Goal: Ask a question

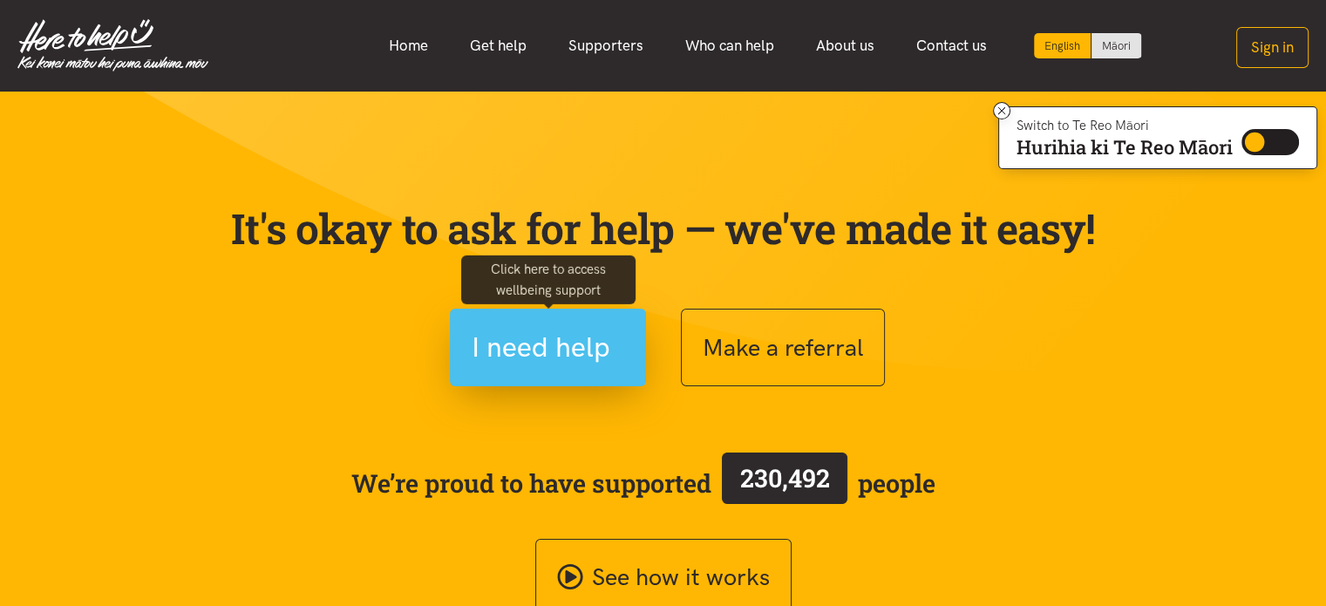
click at [568, 347] on span "I need help" at bounding box center [541, 347] width 139 height 44
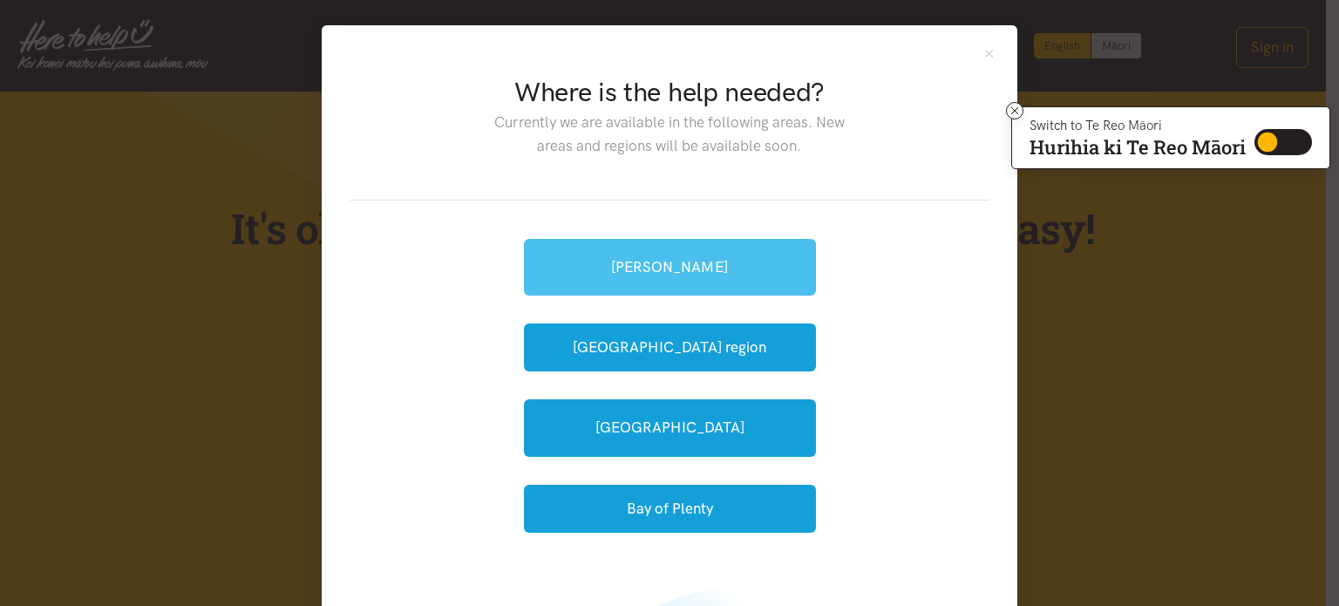
click at [654, 269] on link "[PERSON_NAME]" at bounding box center [670, 267] width 292 height 57
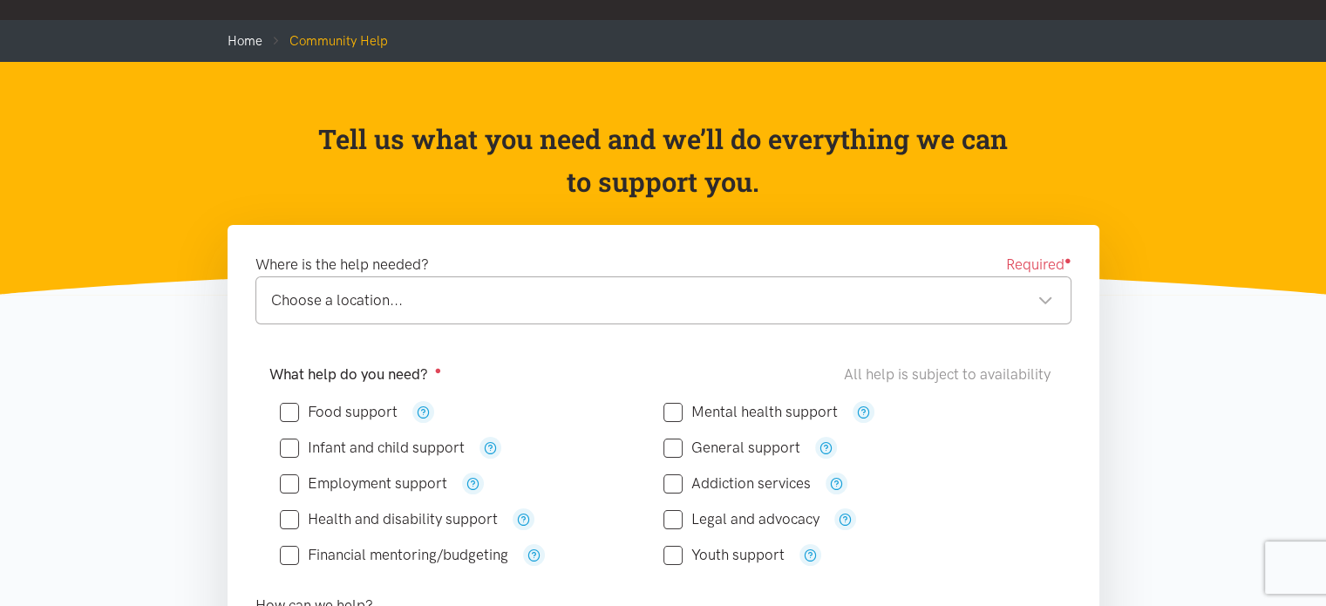
scroll to position [87, 0]
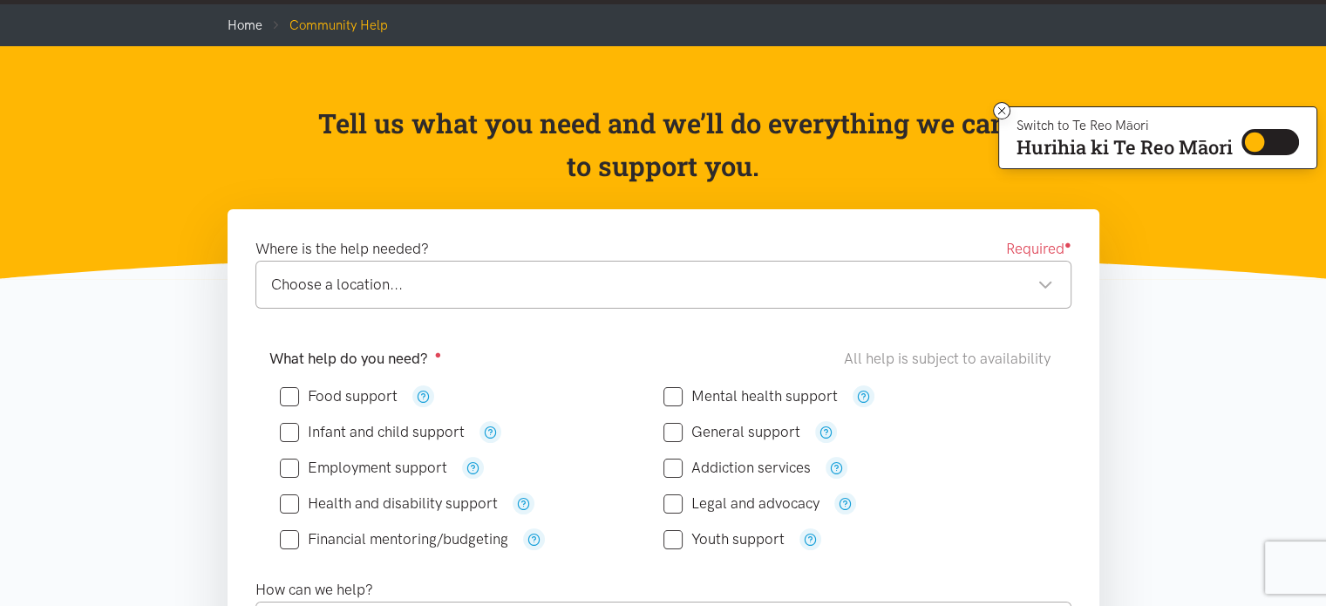
click at [1055, 287] on div "Choose a location... Choose a location..." at bounding box center [663, 285] width 816 height 48
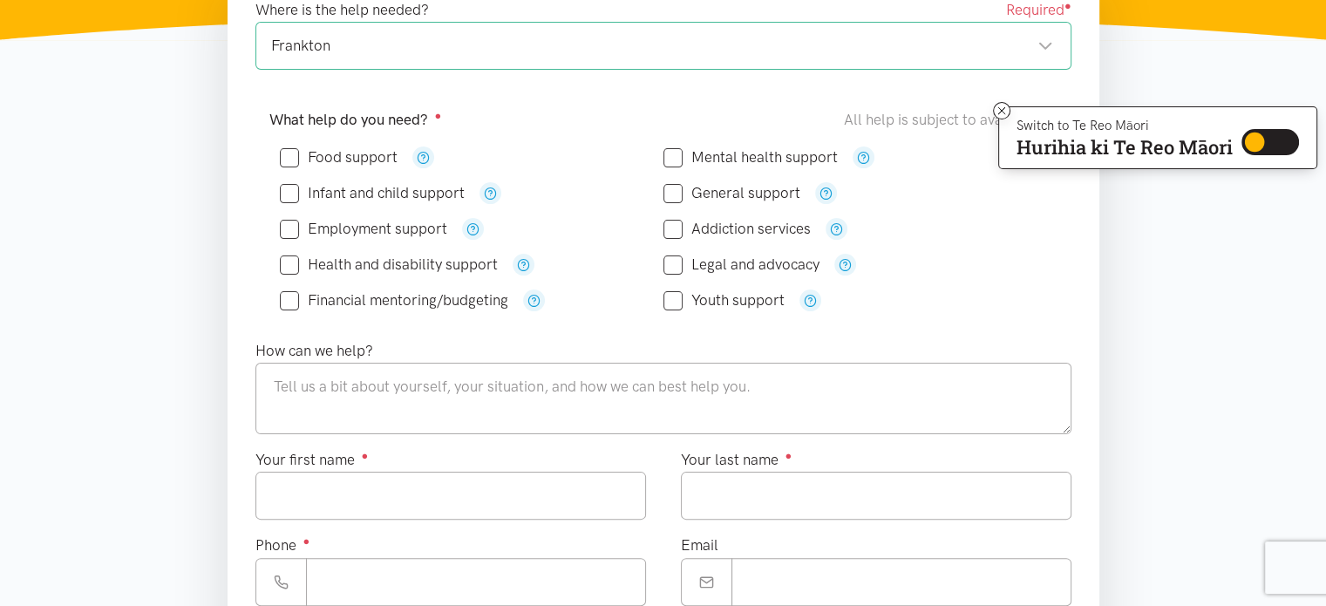
scroll to position [261, 0]
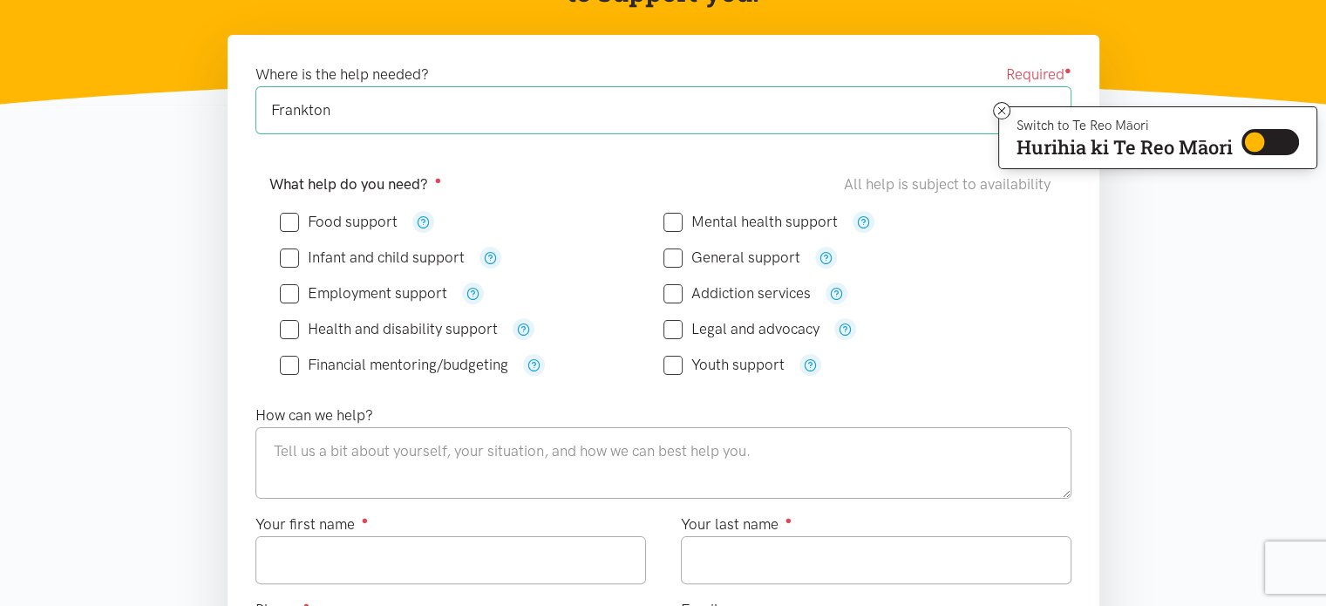
click at [291, 219] on input "Food support" at bounding box center [339, 221] width 118 height 15
checkbox input "true"
click at [290, 292] on input "Employment support" at bounding box center [363, 293] width 167 height 15
checkbox input "true"
click at [825, 258] on icon "button" at bounding box center [825, 257] width 13 height 13
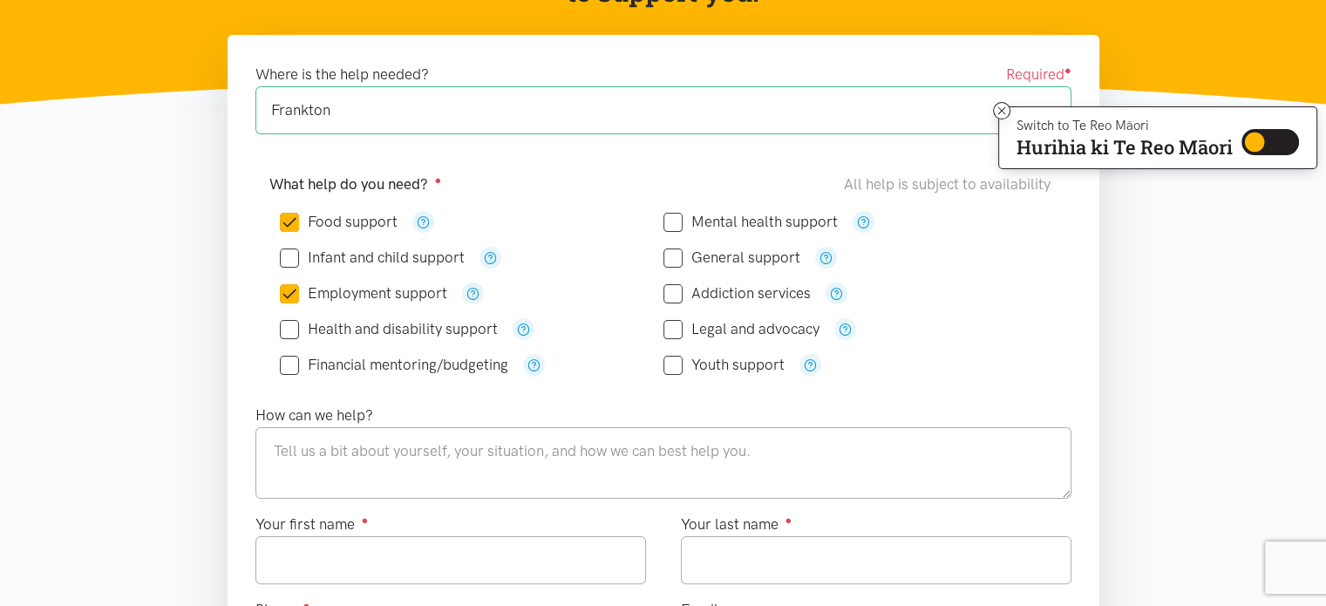
click at [994, 270] on div "General support" at bounding box center [854, 258] width 383 height 36
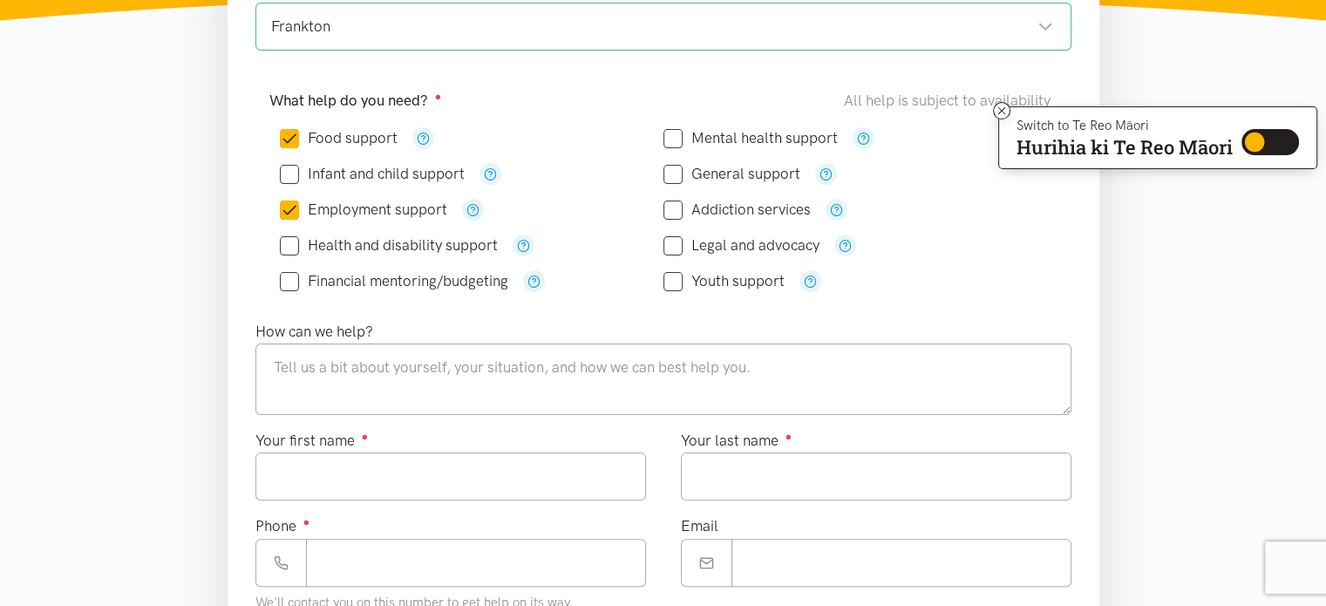
scroll to position [436, 0]
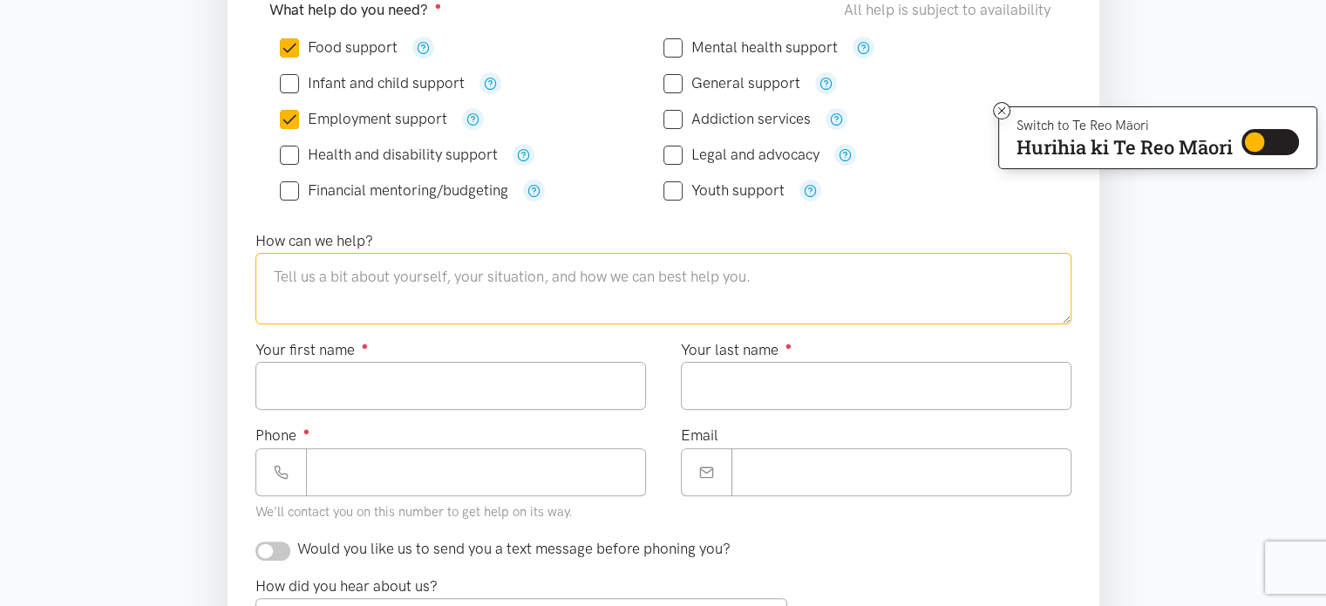
click at [299, 280] on textarea at bounding box center [663, 288] width 816 height 71
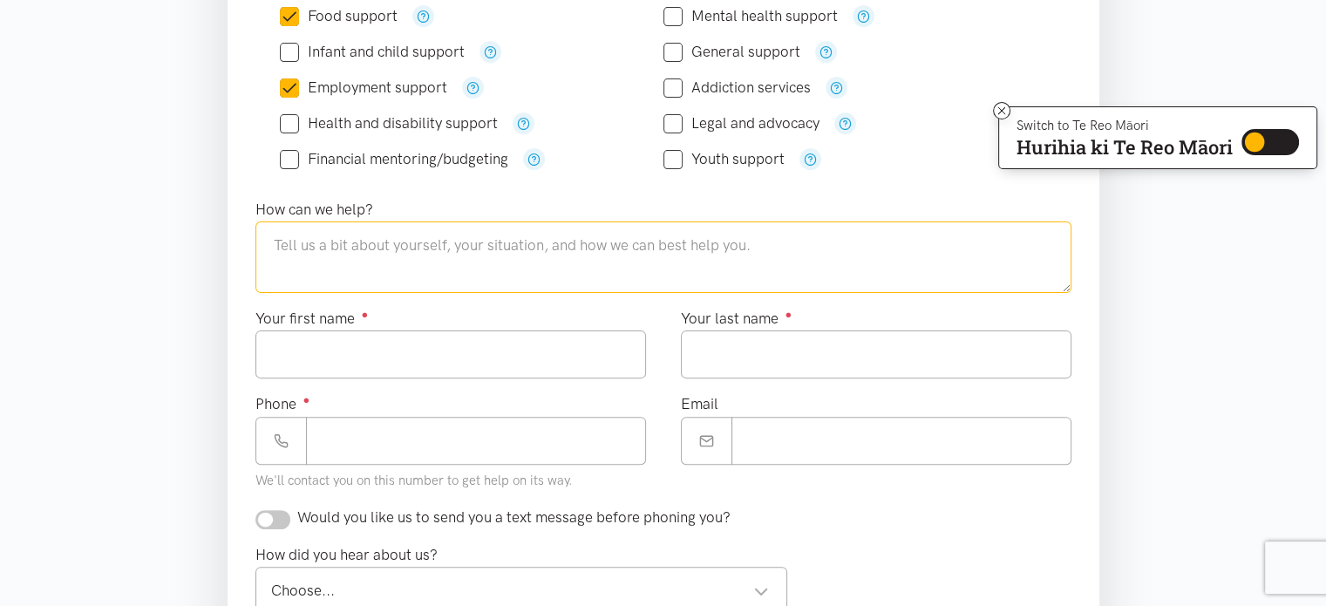
scroll to position [523, 0]
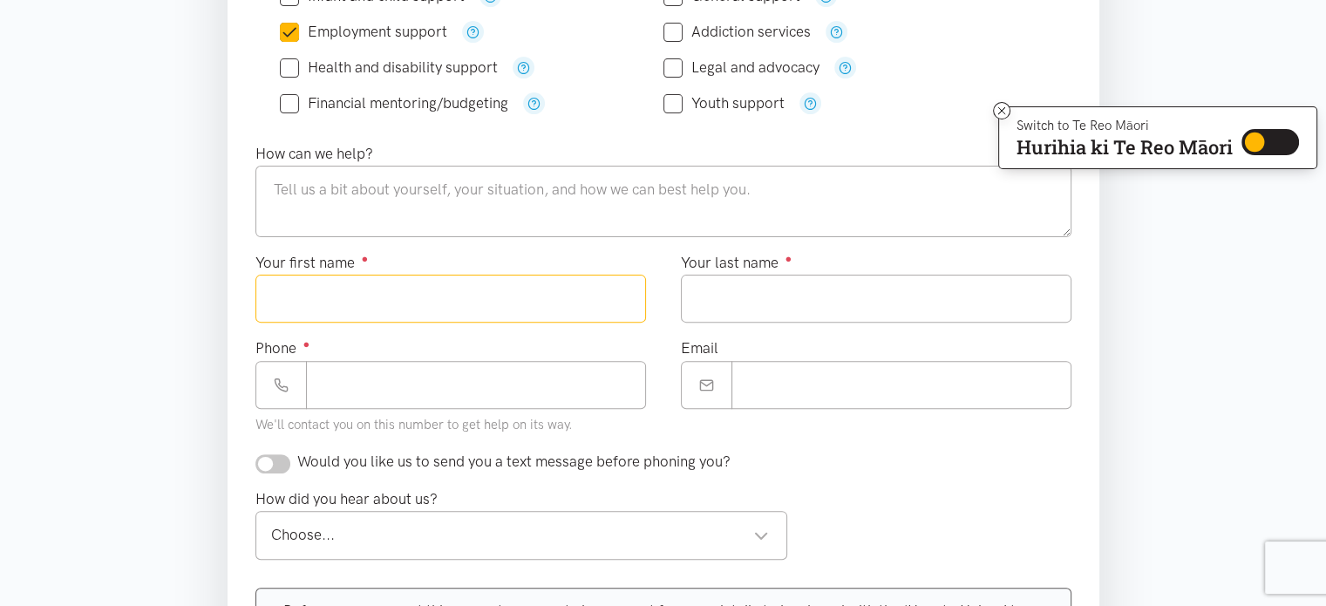
click at [278, 297] on input "Your first name ●" at bounding box center [450, 299] width 390 height 48
click at [730, 289] on input "Your last name ●" at bounding box center [876, 299] width 390 height 48
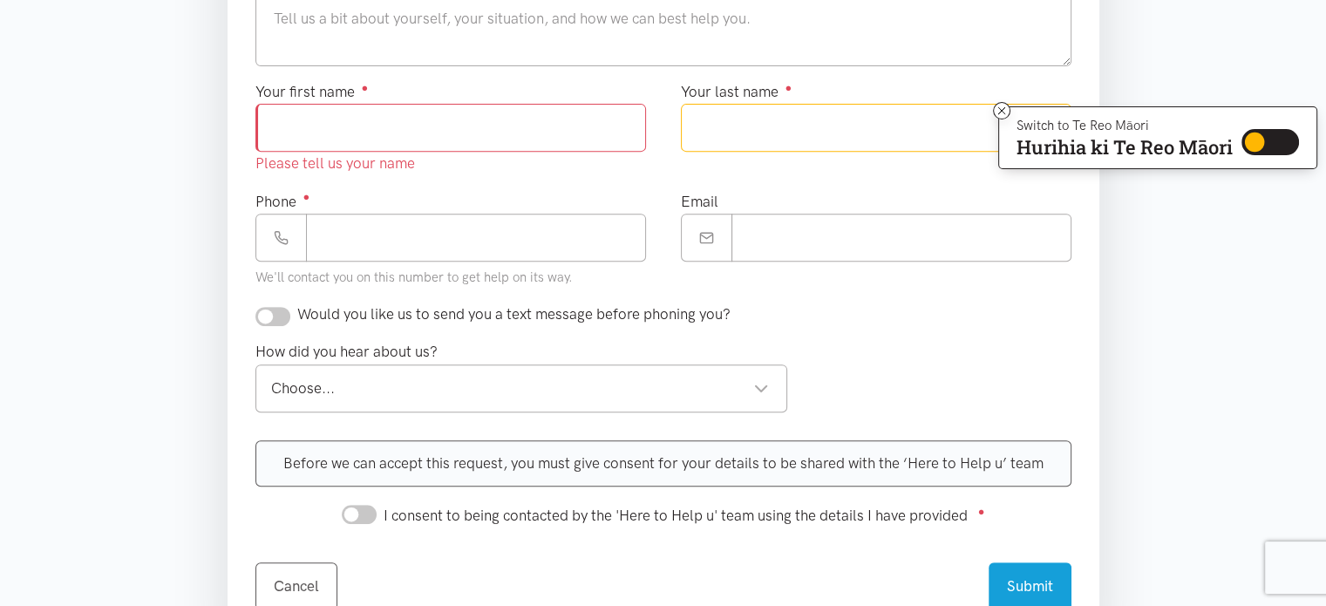
scroll to position [697, 0]
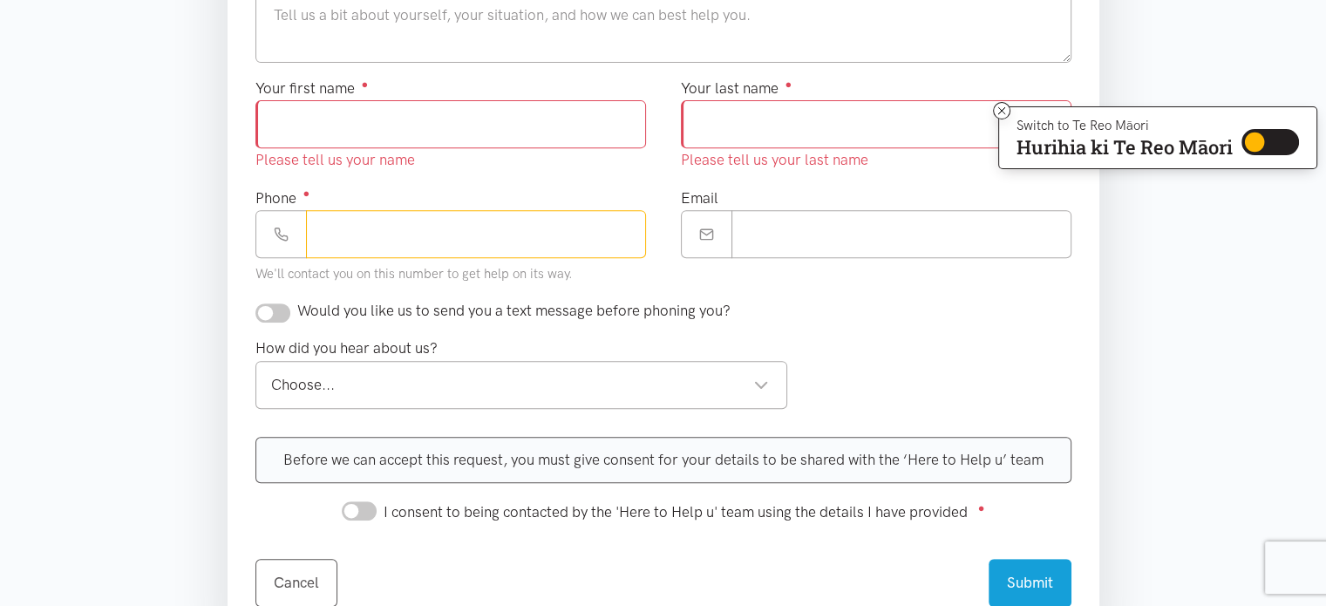
click at [324, 242] on input "Phone ●" at bounding box center [476, 234] width 340 height 48
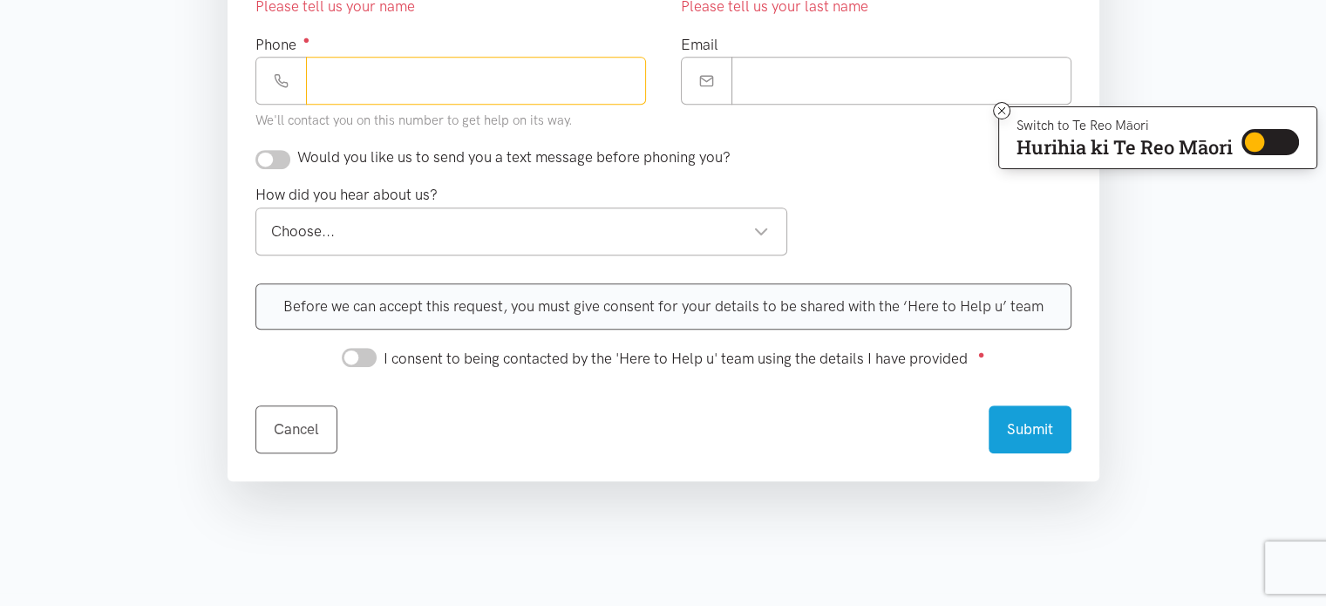
scroll to position [872, 0]
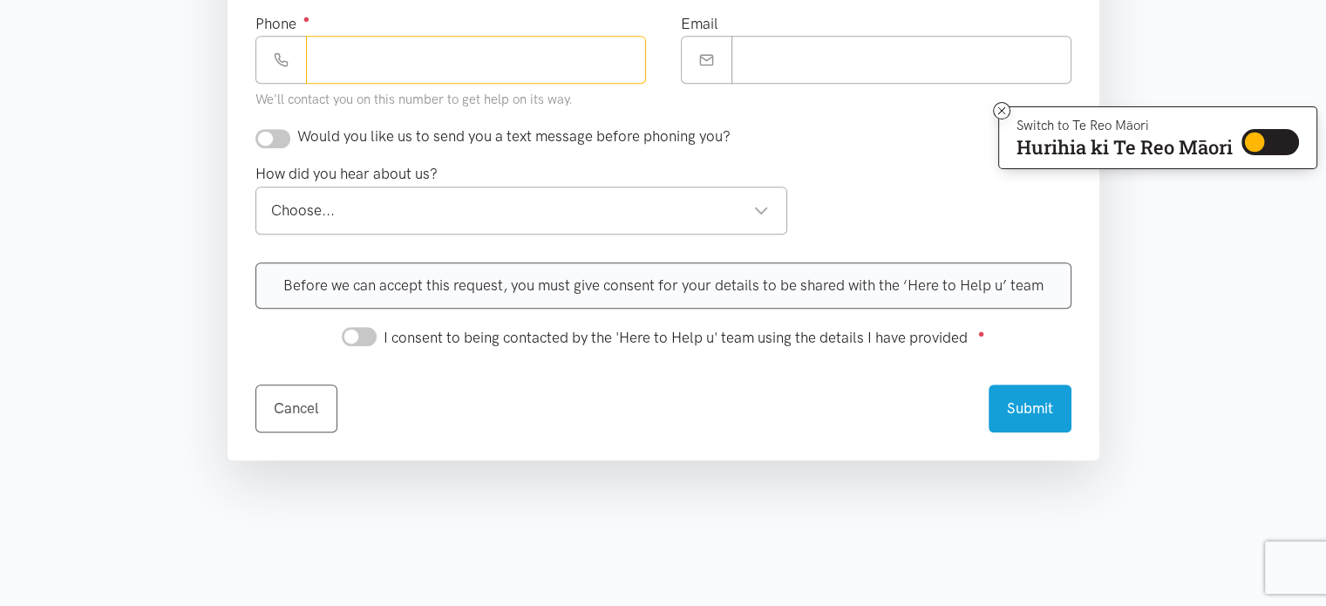
click at [757, 212] on div "Choose..." at bounding box center [520, 211] width 499 height 24
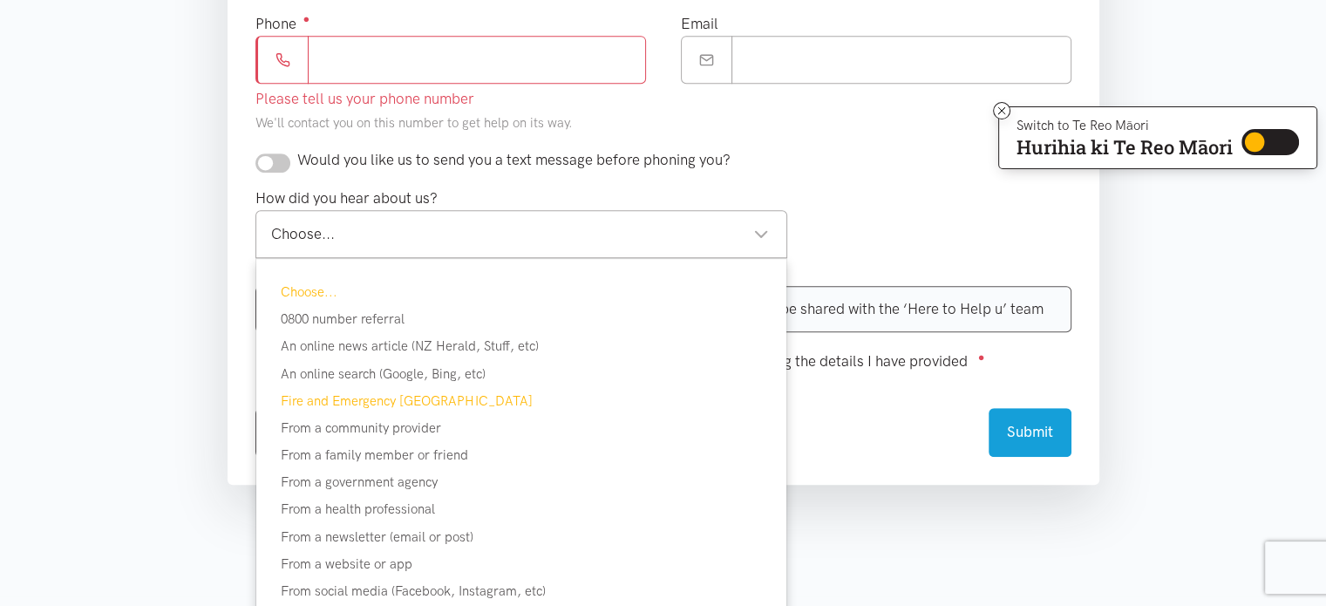
scroll to position [959, 0]
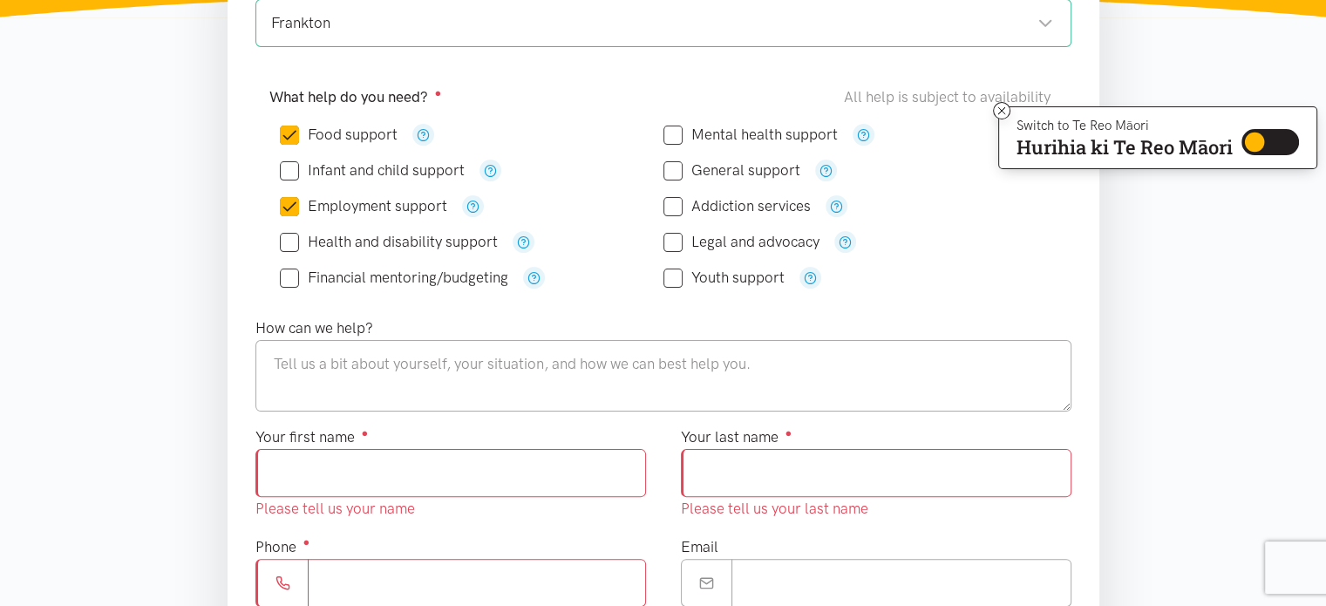
scroll to position [261, 0]
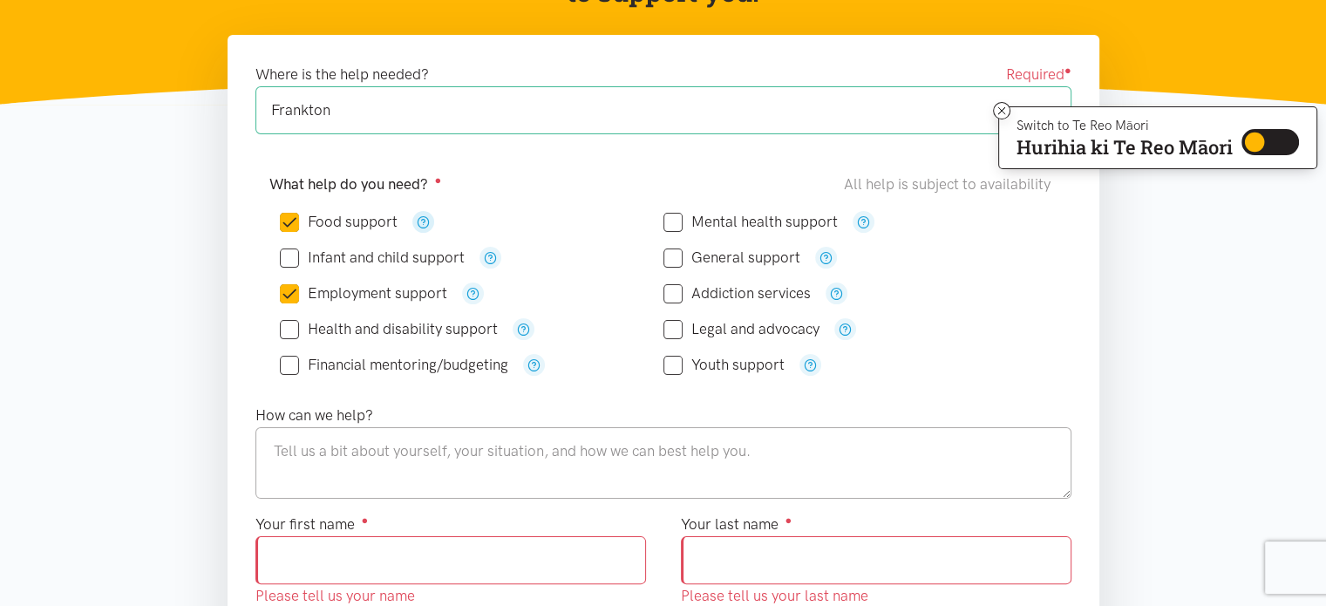
click at [428, 223] on icon "button" at bounding box center [423, 221] width 13 height 13
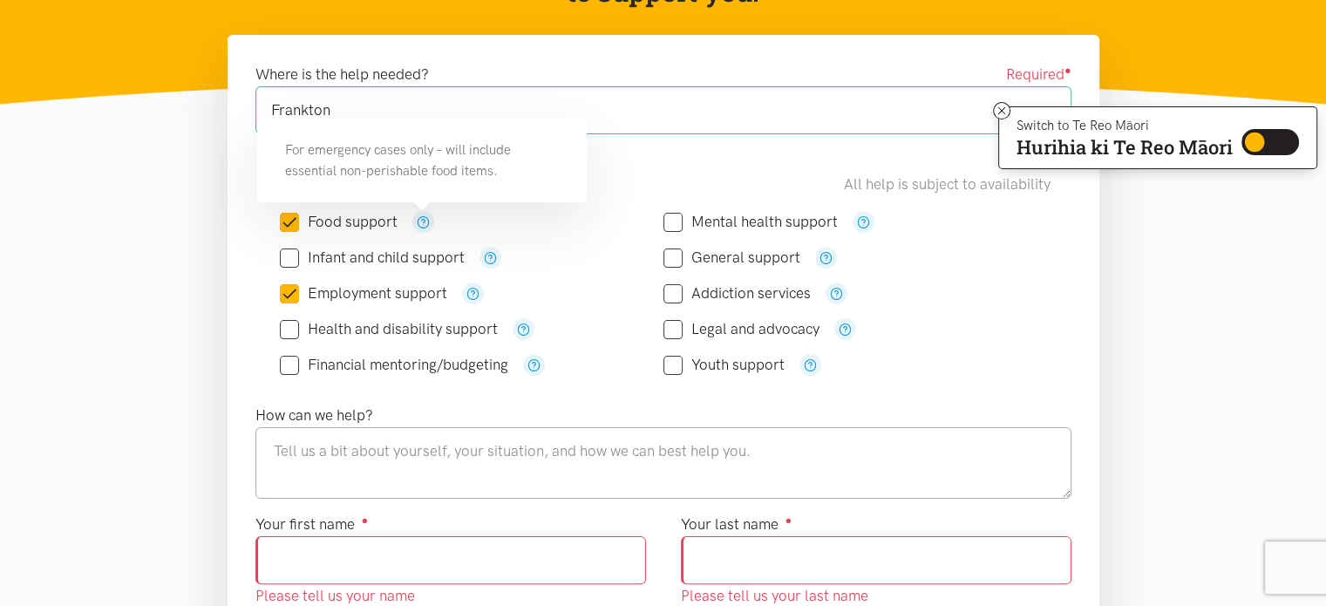
click at [607, 184] on div "What help do you need? ● All help is subject to availability" at bounding box center [663, 185] width 788 height 24
